Goal: Task Accomplishment & Management: Manage account settings

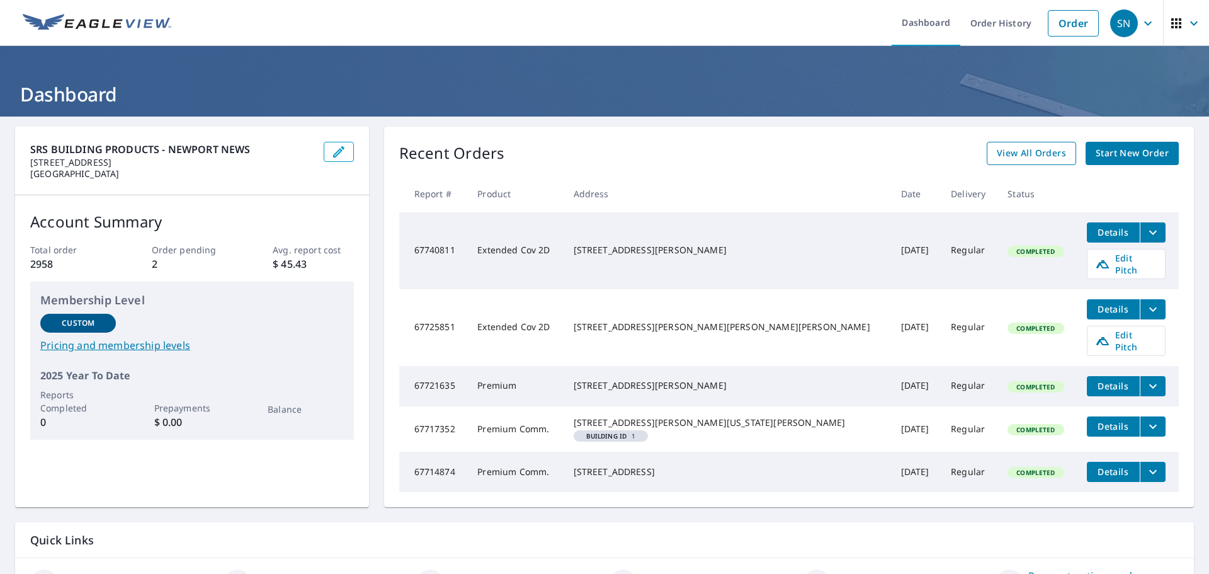
click at [1028, 149] on span "View All Orders" at bounding box center [1031, 153] width 69 height 16
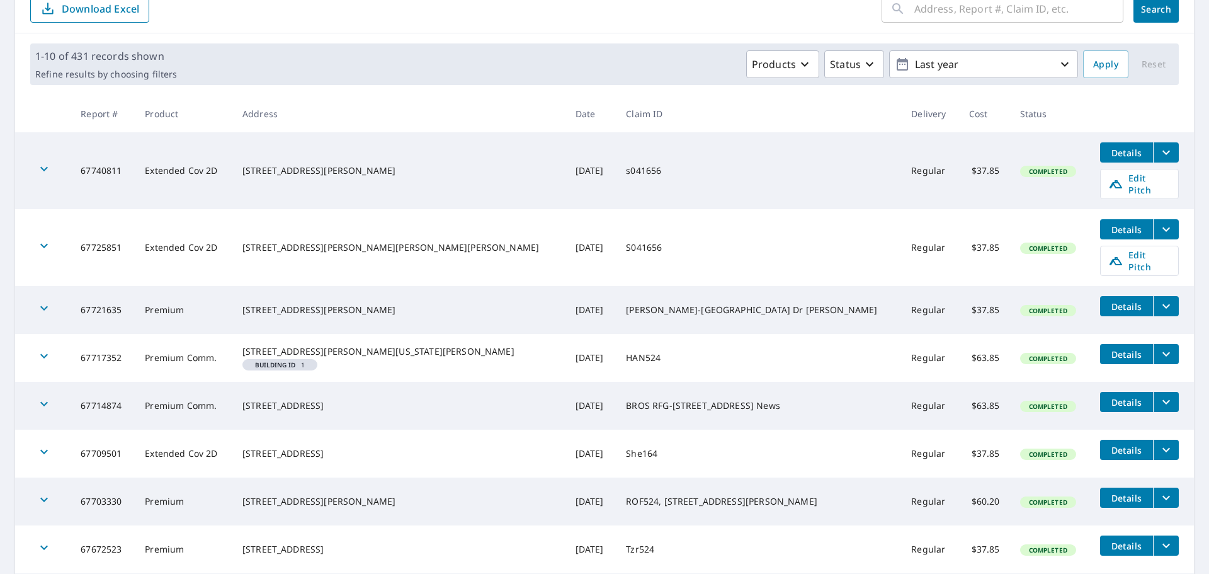
scroll to position [327, 0]
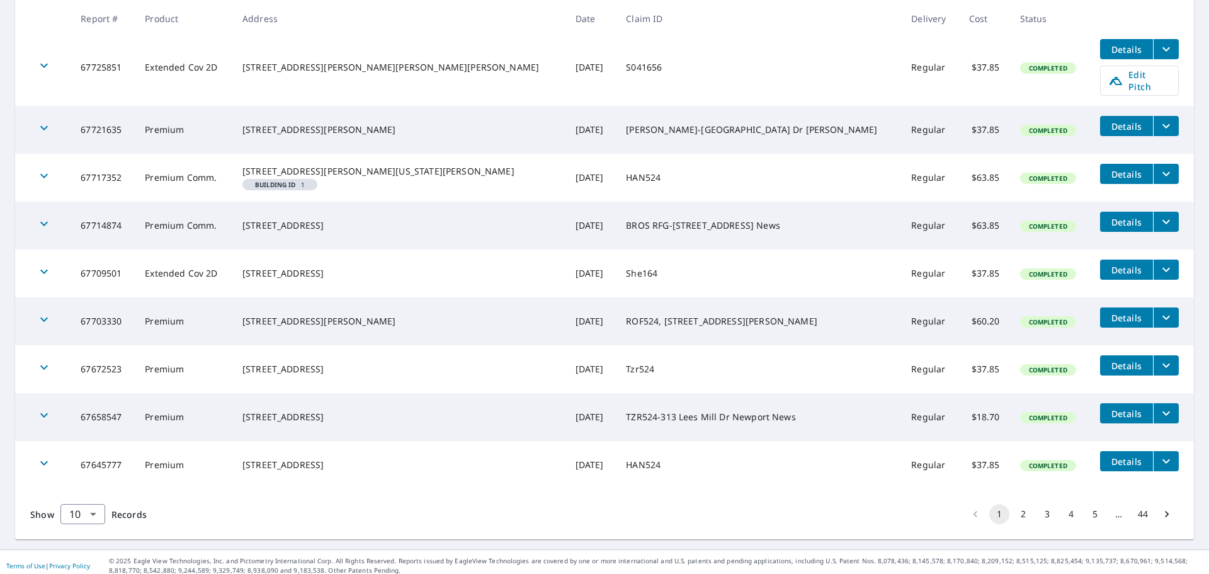
click at [1159, 218] on icon "filesDropdownBtn-67714874" at bounding box center [1166, 221] width 15 height 15
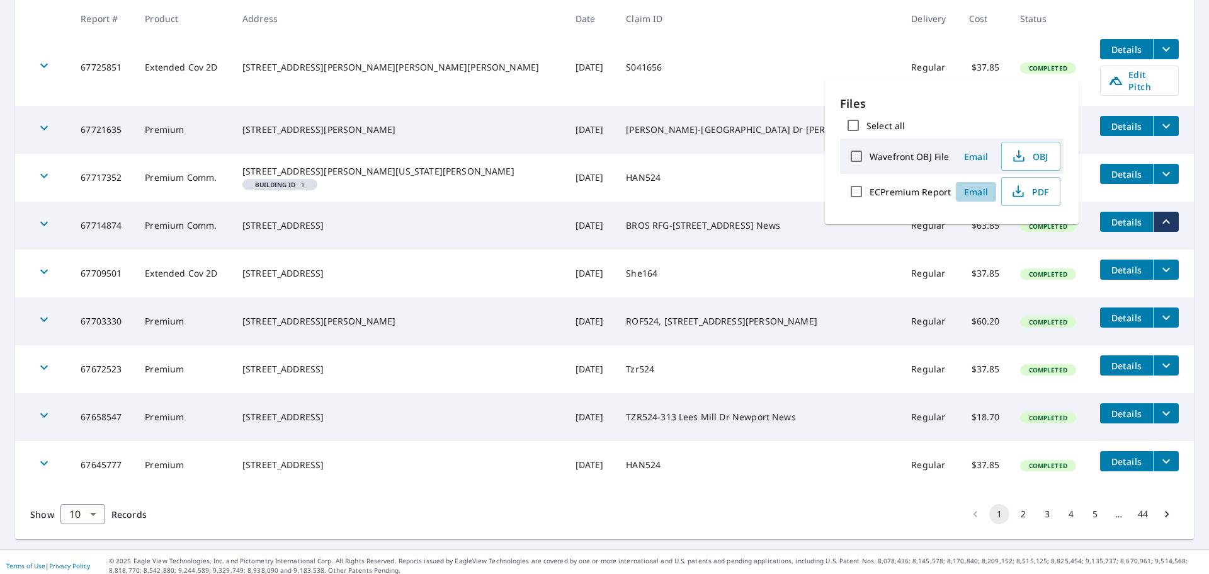
click at [972, 194] on span "Email" at bounding box center [976, 192] width 30 height 12
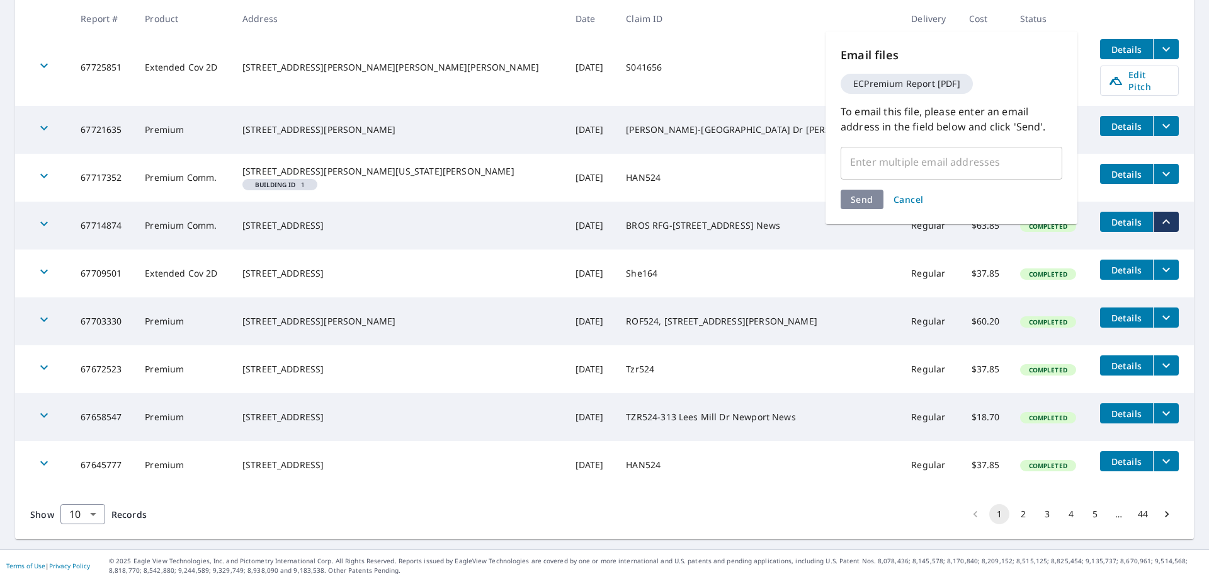
click at [880, 171] on input "text" at bounding box center [941, 162] width 191 height 24
type input "w"
click at [935, 159] on input "wmewatts@gmai;.com" at bounding box center [941, 162] width 191 height 24
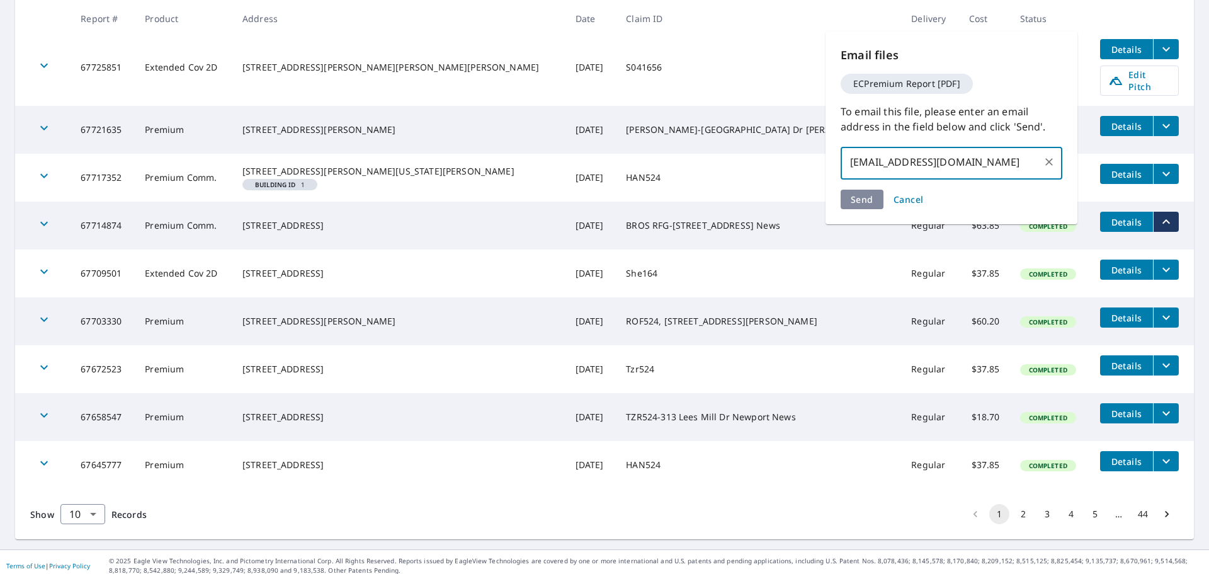
type input "[EMAIL_ADDRESS][DOMAIN_NAME]"
click at [865, 203] on div "Send Cancel" at bounding box center [952, 200] width 222 height 20
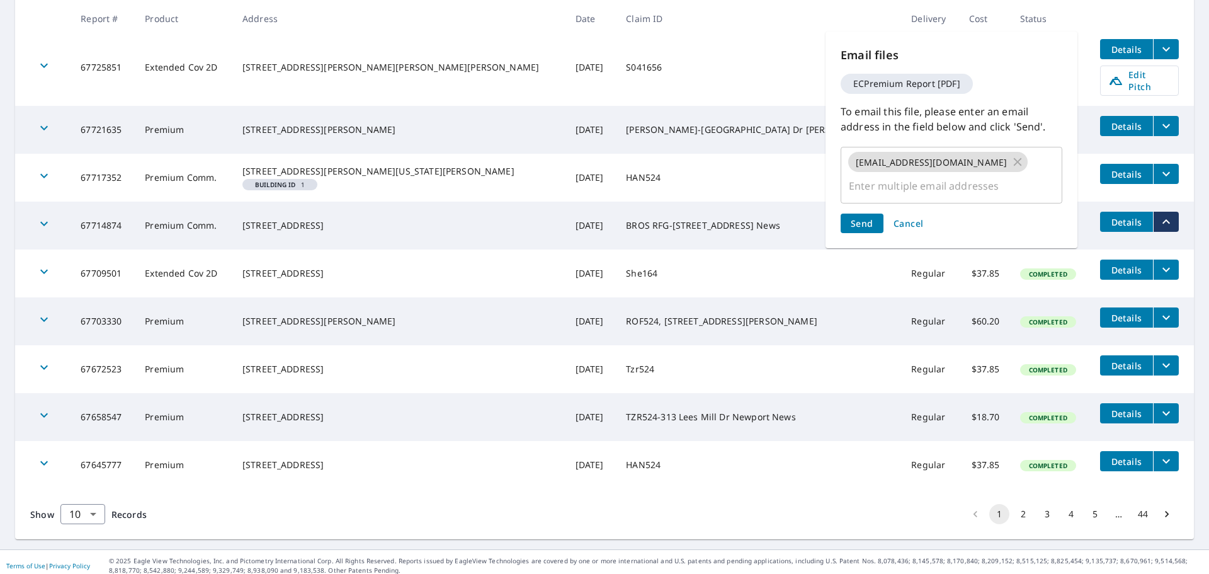
click at [860, 217] on span "Send" at bounding box center [862, 223] width 23 height 12
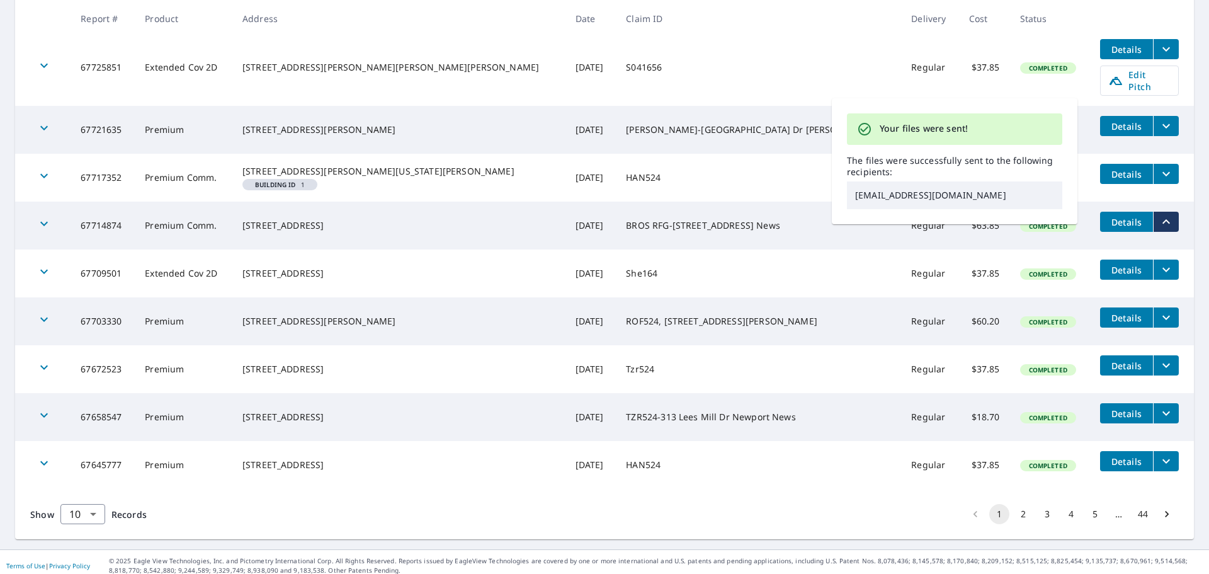
click at [1099, 182] on tr "67717352 Premium Comm. [STREET_ADDRESS][GEOGRAPHIC_DATA][PERSON_NAME][US_STATE]…" at bounding box center [604, 178] width 1179 height 48
